Goal: Task Accomplishment & Management: Use online tool/utility

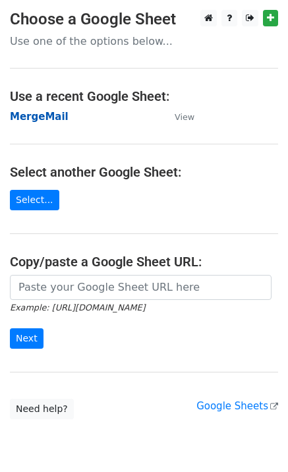
click at [32, 122] on strong "MergeMail" at bounding box center [39, 117] width 59 height 12
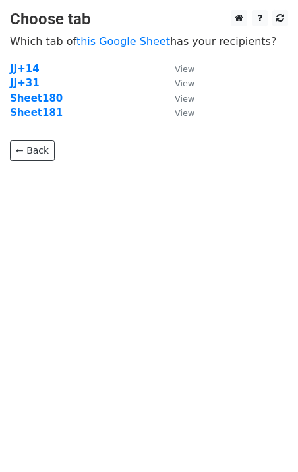
click at [39, 116] on strong "Sheet181" at bounding box center [36, 113] width 53 height 12
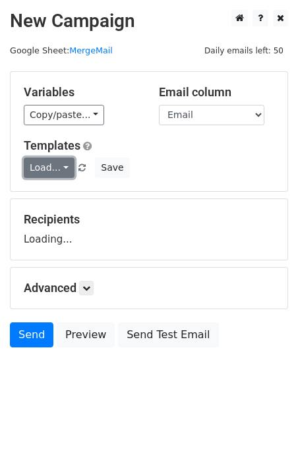
click at [38, 160] on link "Load..." at bounding box center [49, 168] width 51 height 20
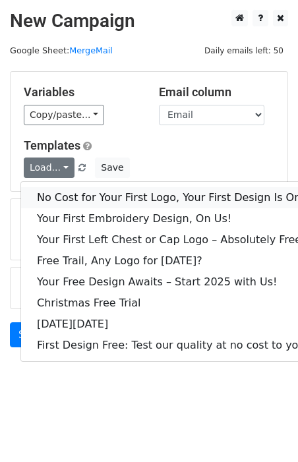
click at [69, 198] on link "No Cost for Your First Logo, Your First Design Is On Us!" at bounding box center [179, 197] width 317 height 21
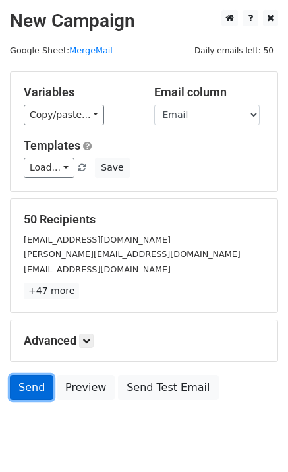
click at [23, 380] on link "Send" at bounding box center [32, 387] width 44 height 25
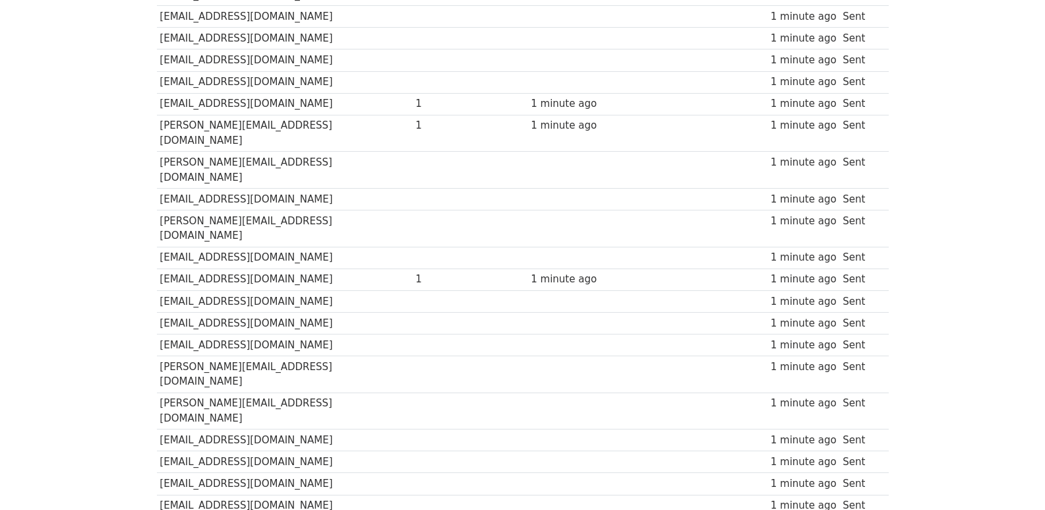
scroll to position [918, 0]
